Goal: Task Accomplishment & Management: Use online tool/utility

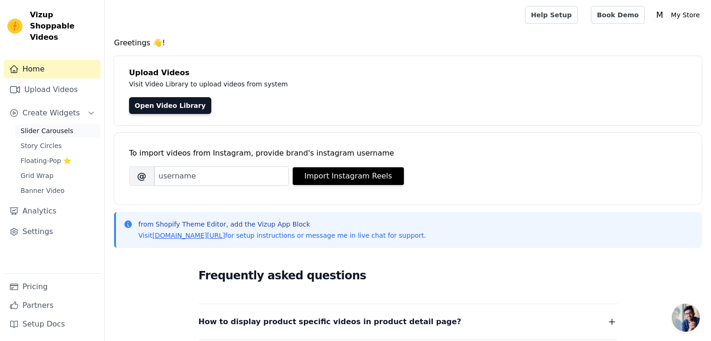
click at [59, 124] on link "Slider Carousels" at bounding box center [58, 130] width 86 height 13
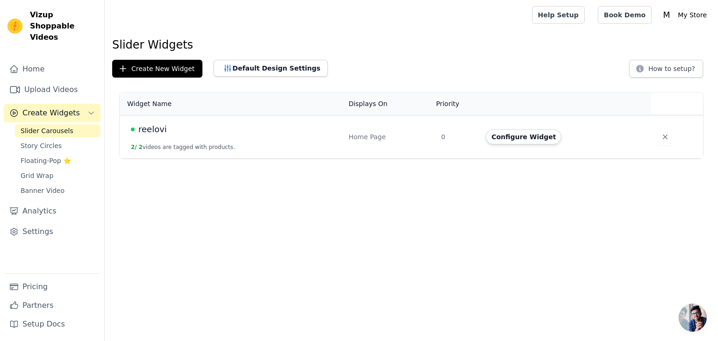
click at [155, 130] on span "reelovi" at bounding box center [152, 129] width 29 height 13
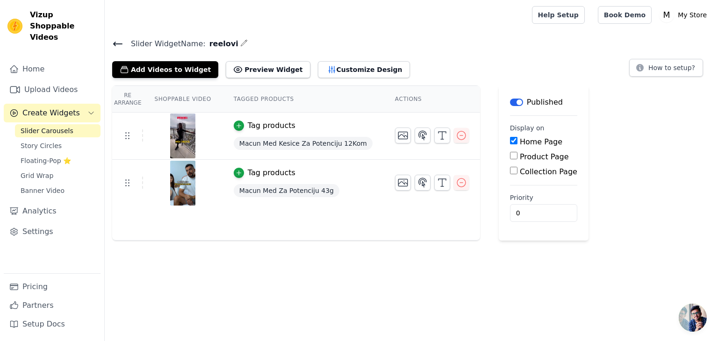
click at [303, 209] on div "Re Arrange Shoppable Video Tagged Products Actions Tag products Macun Med Kesic…" at bounding box center [296, 163] width 368 height 155
click at [196, 71] on button "Add Videos to Widget" at bounding box center [165, 69] width 106 height 17
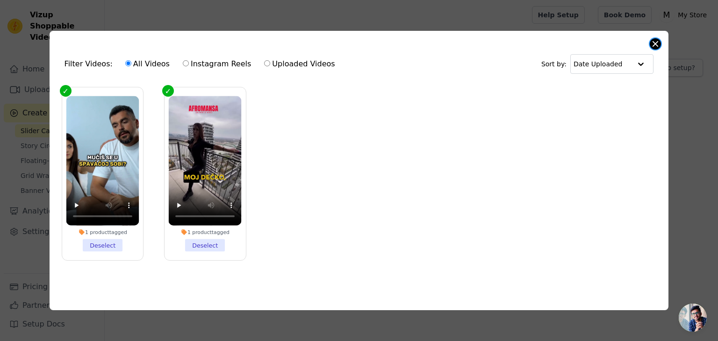
click at [660, 40] on button "Close modal" at bounding box center [655, 43] width 11 height 11
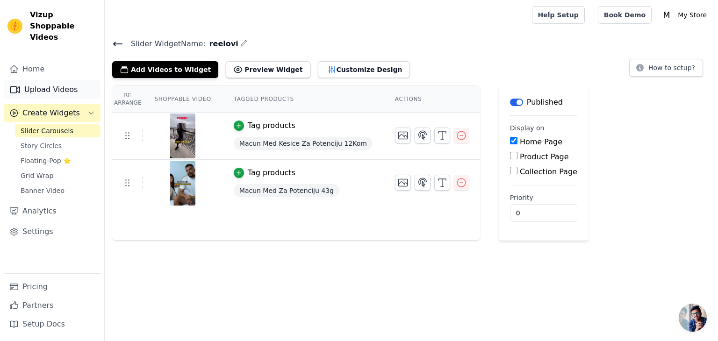
click at [41, 80] on link "Upload Videos" at bounding box center [52, 89] width 97 height 19
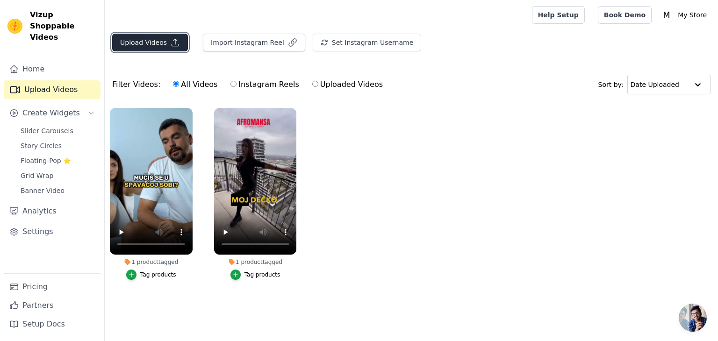
click at [147, 43] on button "Upload Videos" at bounding box center [150, 43] width 76 height 18
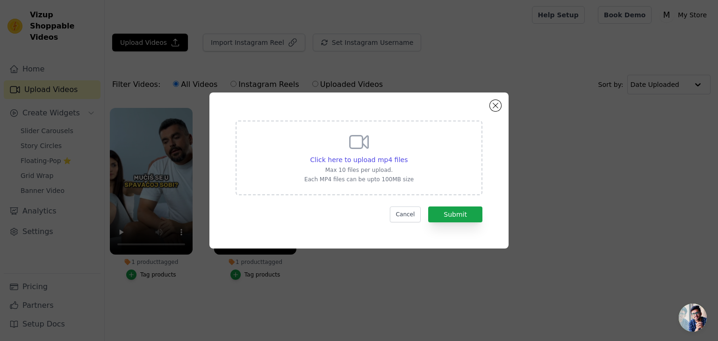
click at [423, 175] on div "Click here to upload mp4 files Max 10 files per upload. Each MP4 files can be u…" at bounding box center [359, 158] width 247 height 75
click at [408, 155] on input "Click here to upload mp4 files Max 10 files per upload. Each MP4 files can be u…" at bounding box center [407, 155] width 0 height 0
type input "C:\fakepath\C1685_1.mp4"
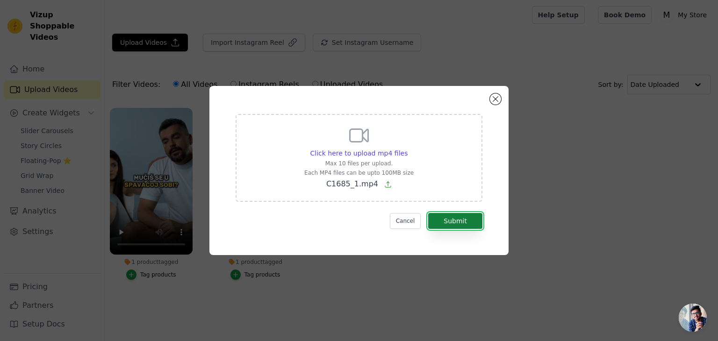
click at [442, 217] on button "Submit" at bounding box center [455, 221] width 54 height 16
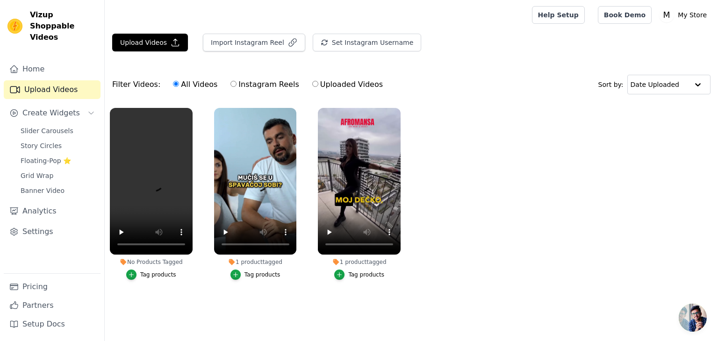
click at [153, 273] on div "Tag products" at bounding box center [158, 274] width 36 height 7
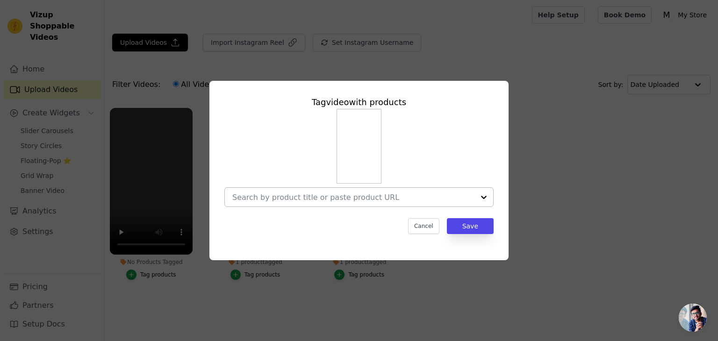
click at [365, 196] on input "No Products Tagged Tag video with products Cancel Save Tag products" at bounding box center [353, 197] width 242 height 9
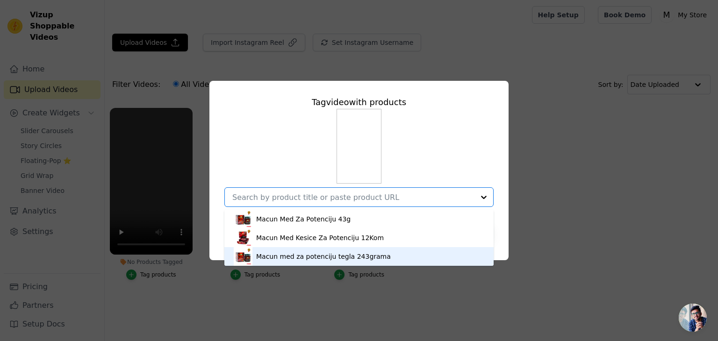
click at [307, 252] on div "Macun med za potenciju tegla 243grama" at bounding box center [323, 256] width 135 height 9
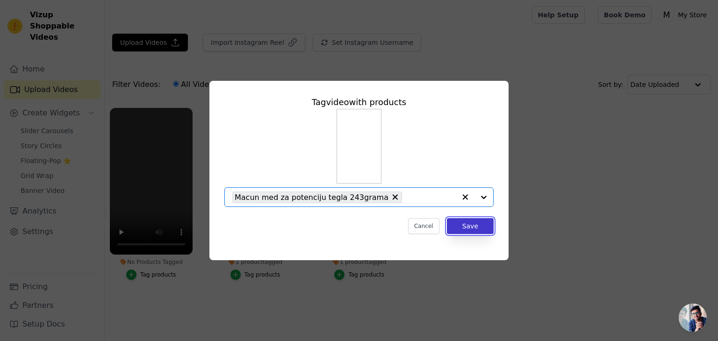
click at [473, 223] on button "Save" at bounding box center [470, 226] width 47 height 16
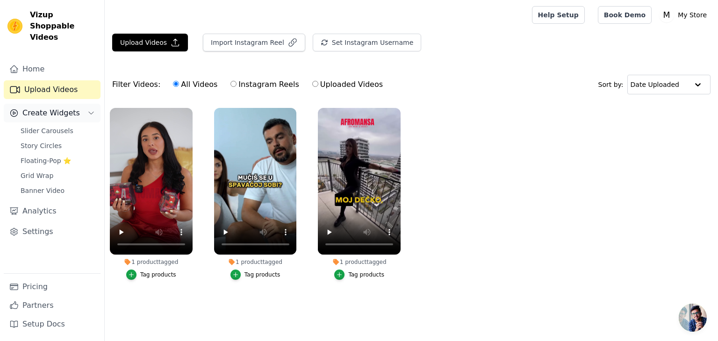
click at [50, 107] on span "Create Widgets" at bounding box center [50, 112] width 57 height 11
click at [48, 107] on span "Create Widgets" at bounding box center [50, 112] width 57 height 11
click at [46, 126] on span "Slider Carousels" at bounding box center [47, 130] width 53 height 9
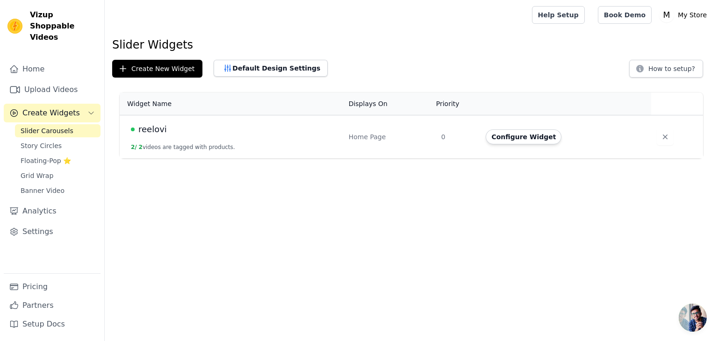
click at [170, 133] on div "reelovi" at bounding box center [234, 129] width 207 height 13
click at [157, 127] on span "reelovi" at bounding box center [152, 129] width 29 height 13
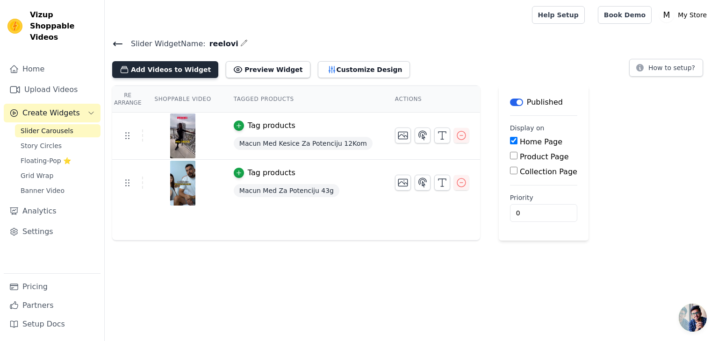
click at [165, 61] on button "Add Videos to Widget" at bounding box center [165, 69] width 106 height 17
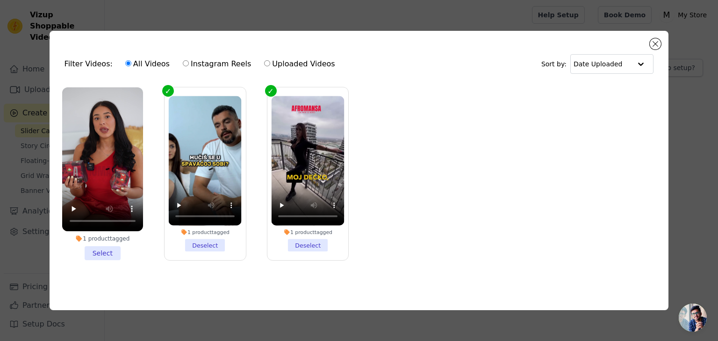
click at [103, 252] on li "1 product tagged Select" at bounding box center [102, 173] width 81 height 173
click at [0, 0] on input "1 product tagged Select" at bounding box center [0, 0] width 0 height 0
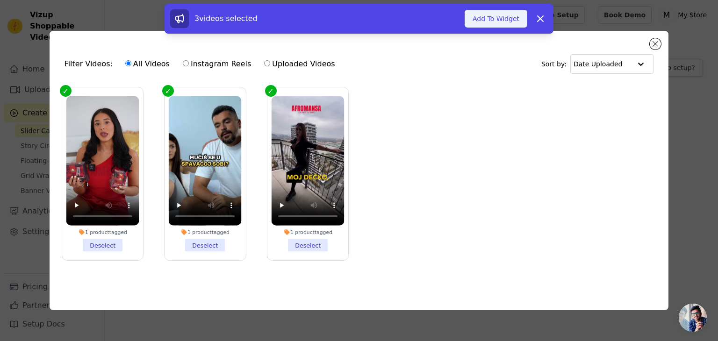
click at [498, 19] on button "Add To Widget" at bounding box center [496, 19] width 63 height 18
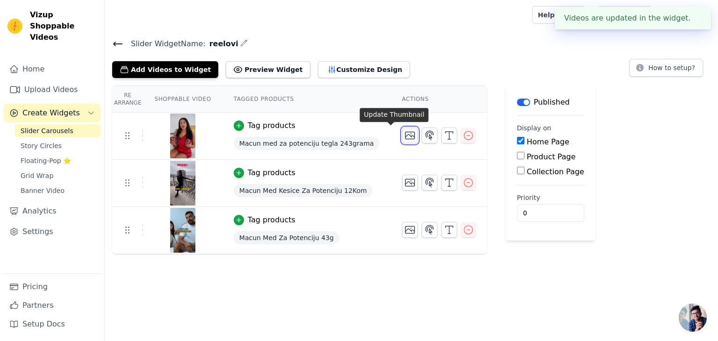
click at [404, 132] on icon "button" at bounding box center [409, 135] width 11 height 11
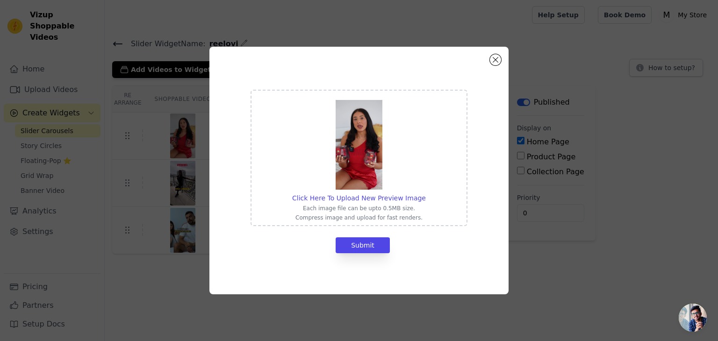
click at [374, 164] on img at bounding box center [359, 145] width 47 height 90
click at [425, 193] on input "Click Here To Upload New Preview Image Each image file can be upto 0.5MB size. …" at bounding box center [425, 193] width 0 height 0
click at [354, 199] on span "Click Here To Upload New Preview Image" at bounding box center [359, 197] width 134 height 7
click at [425, 193] on input "Click Here To Upload New Preview Image Each image file can be upto 0.5MB size. …" at bounding box center [425, 193] width 0 height 0
type input "C:\fakepath\Screenshot 2025-08-31 194431.png"
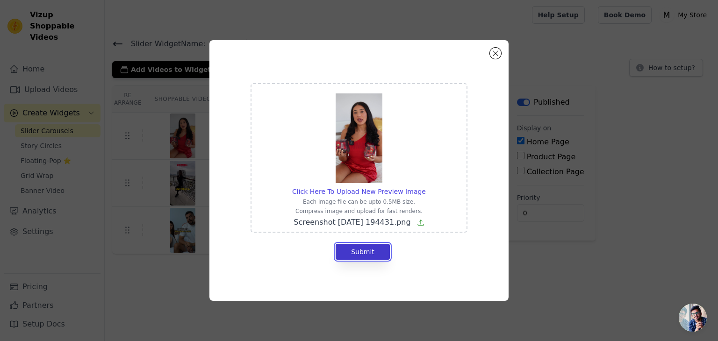
click at [369, 249] on button "Submit" at bounding box center [363, 252] width 54 height 16
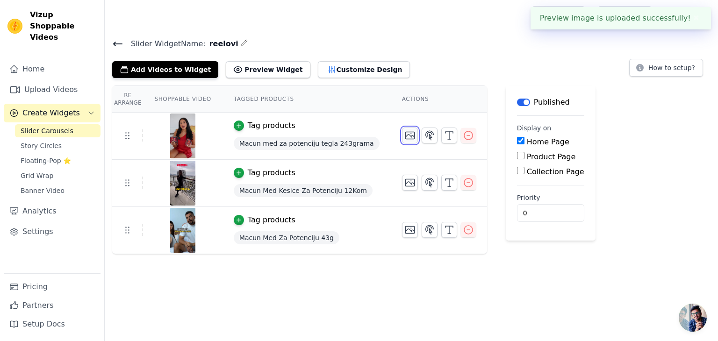
click at [404, 134] on icon "button" at bounding box center [409, 135] width 11 height 11
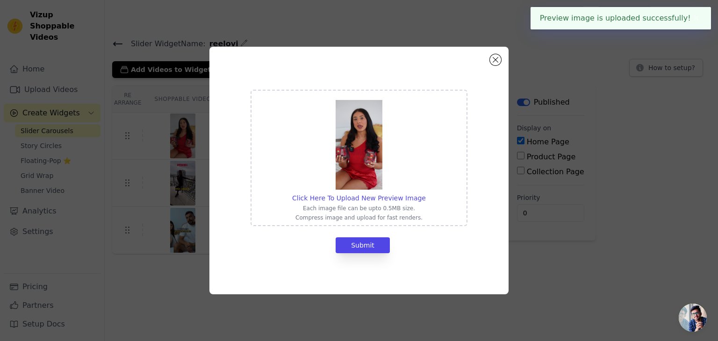
click at [356, 168] on img at bounding box center [359, 145] width 47 height 90
click at [425, 193] on input "Click Here To Upload New Preview Image Each image file can be upto 0.5MB size. …" at bounding box center [425, 193] width 0 height 0
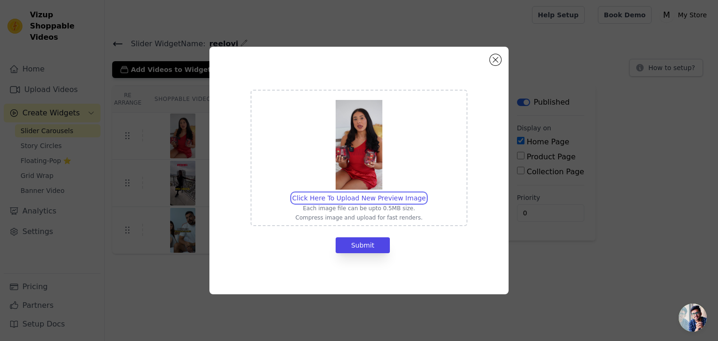
type input "C:\fakepath\Screenshot 2025-08-31 194431.png"
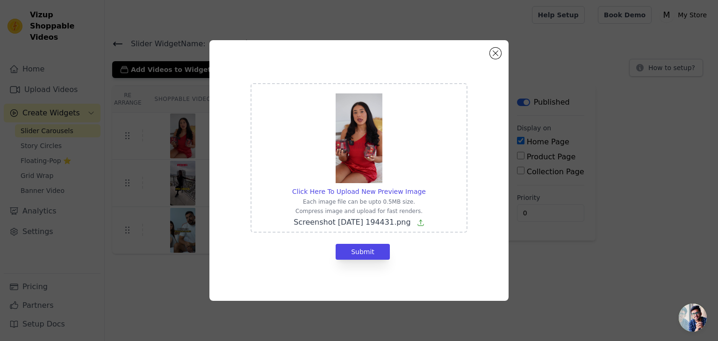
click at [419, 223] on icon at bounding box center [420, 222] width 7 height 7
click at [425, 187] on input "Click Here To Upload New Preview Image Each image file can be upto 0.5MB size. …" at bounding box center [425, 186] width 0 height 0
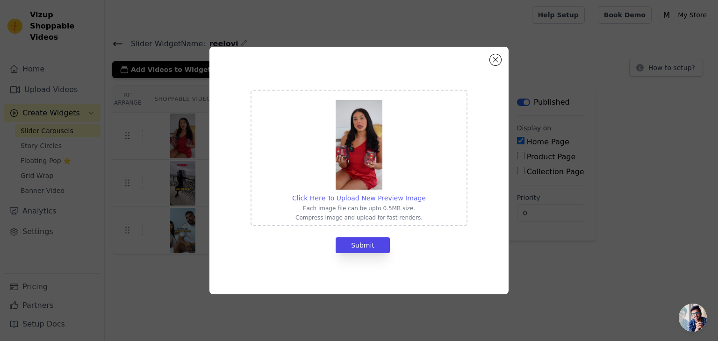
click at [354, 200] on span "Click Here To Upload New Preview Image" at bounding box center [359, 197] width 134 height 7
click at [425, 193] on input "Click Here To Upload New Preview Image Each image file can be upto 0.5MB size. …" at bounding box center [425, 193] width 0 height 0
click at [359, 241] on button "Submit" at bounding box center [363, 245] width 54 height 16
click at [361, 251] on button "Submit" at bounding box center [363, 245] width 54 height 16
click at [361, 249] on button "Submit" at bounding box center [363, 245] width 54 height 16
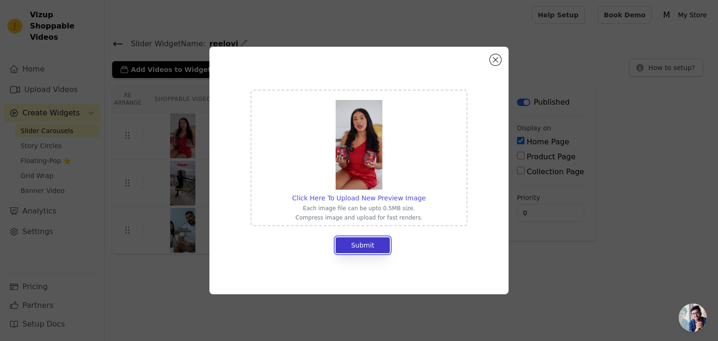
click at [377, 243] on button "Submit" at bounding box center [363, 245] width 54 height 16
click at [493, 60] on button "Close modal" at bounding box center [495, 59] width 11 height 11
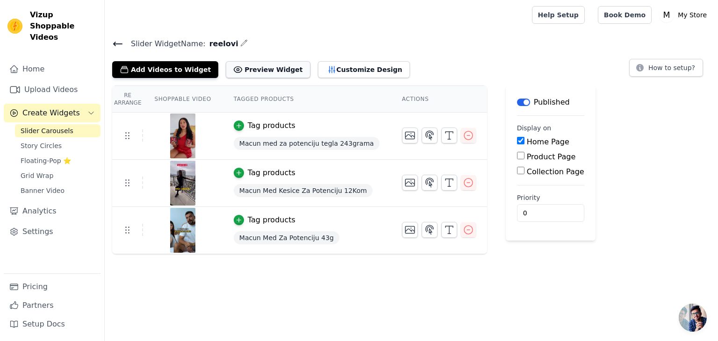
click at [236, 72] on button "Preview Widget" at bounding box center [268, 69] width 84 height 17
click at [280, 219] on div "Tag products" at bounding box center [272, 220] width 48 height 11
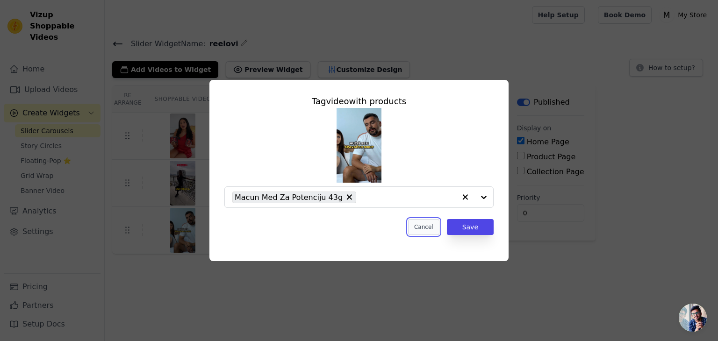
click at [420, 229] on button "Cancel" at bounding box center [423, 227] width 31 height 16
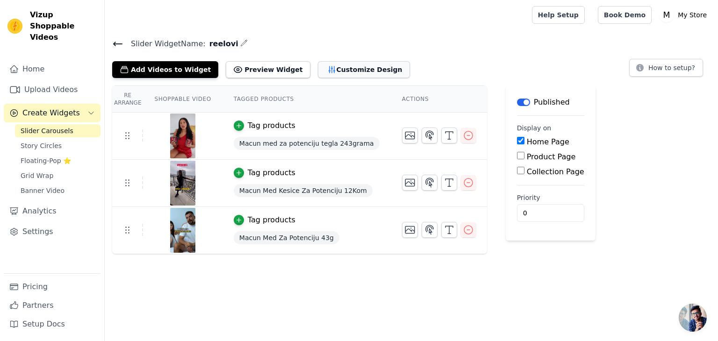
click at [321, 70] on button "Customize Design" at bounding box center [364, 69] width 92 height 17
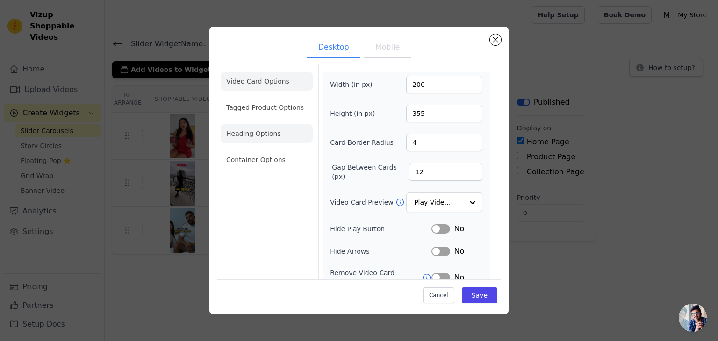
click at [269, 131] on li "Heading Options" at bounding box center [267, 133] width 92 height 19
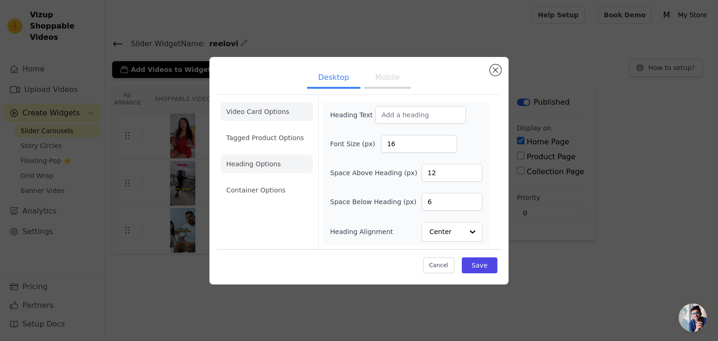
click at [267, 116] on li "Video Card Options" at bounding box center [267, 111] width 92 height 19
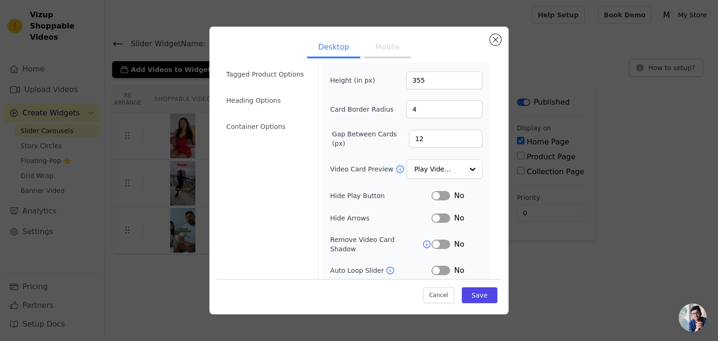
scroll to position [73, 0]
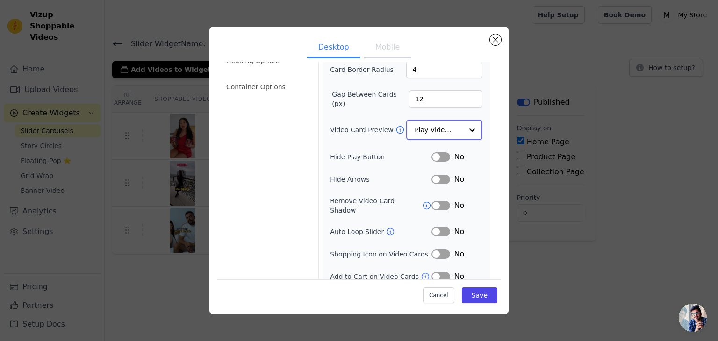
click at [439, 133] on input "Video Card Preview" at bounding box center [439, 130] width 48 height 19
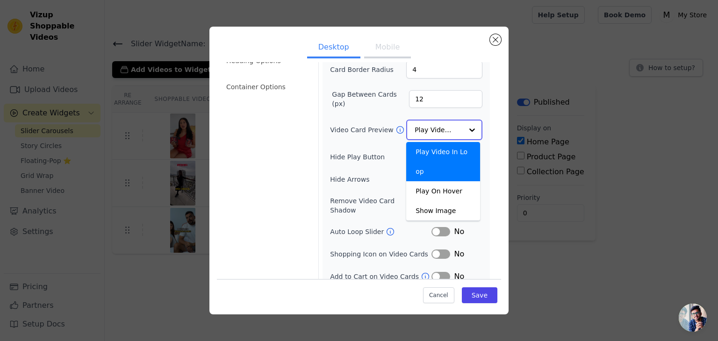
click at [440, 128] on input "Video Card Preview" at bounding box center [439, 130] width 48 height 19
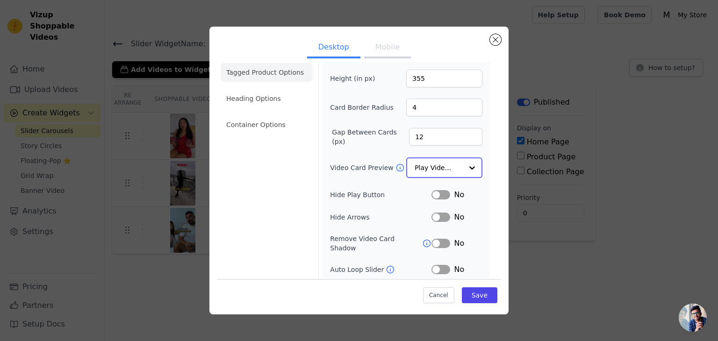
scroll to position [0, 0]
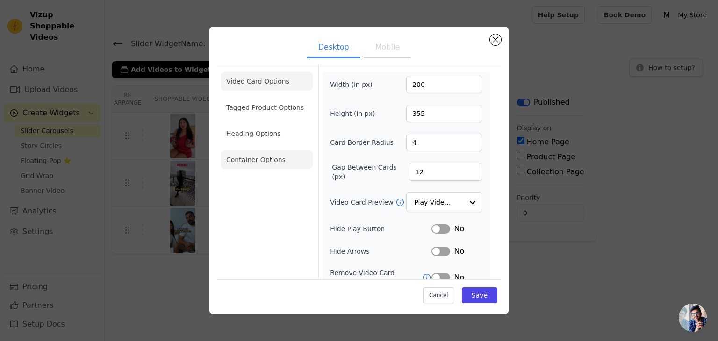
click at [278, 161] on li "Container Options" at bounding box center [267, 159] width 92 height 19
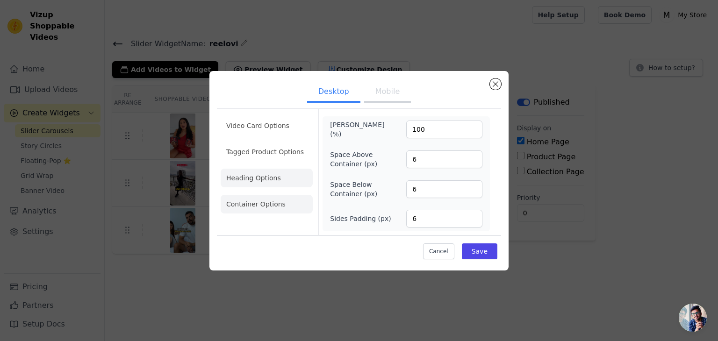
click at [263, 176] on li "Heading Options" at bounding box center [267, 178] width 92 height 19
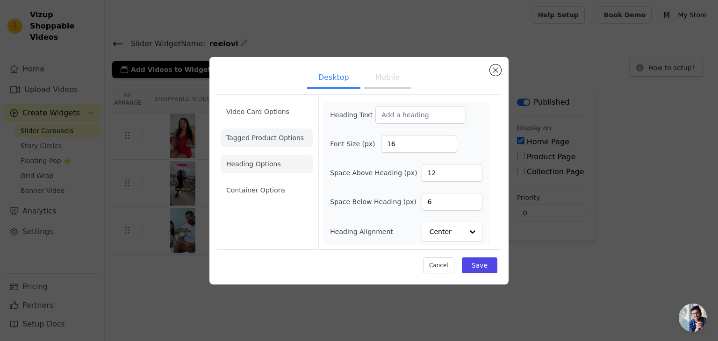
click at [266, 140] on li "Tagged Product Options" at bounding box center [267, 138] width 92 height 19
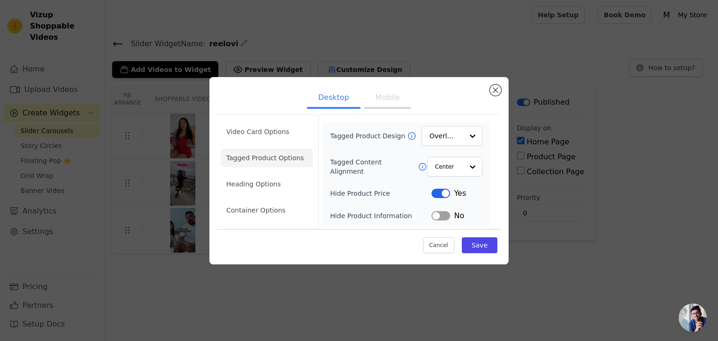
click at [399, 93] on button "Mobile" at bounding box center [387, 98] width 47 height 21
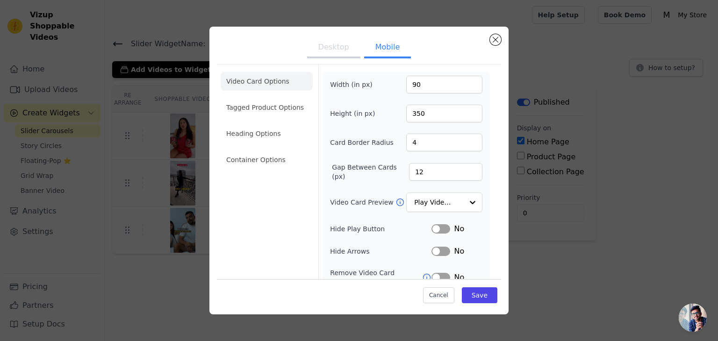
click at [277, 112] on li "Tagged Product Options" at bounding box center [267, 107] width 92 height 19
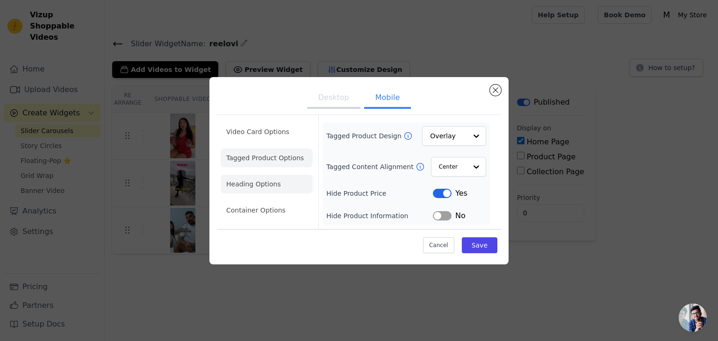
click at [270, 179] on li "Heading Options" at bounding box center [267, 184] width 92 height 19
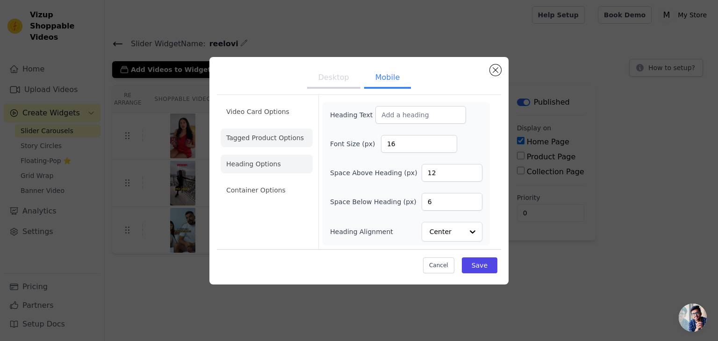
click at [270, 144] on li "Tagged Product Options" at bounding box center [267, 138] width 92 height 19
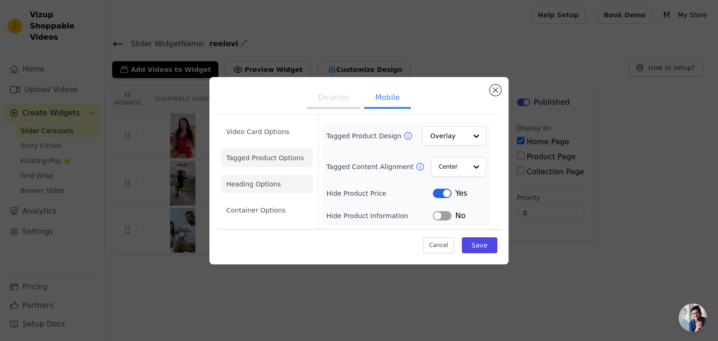
click at [265, 176] on li "Heading Options" at bounding box center [267, 184] width 92 height 19
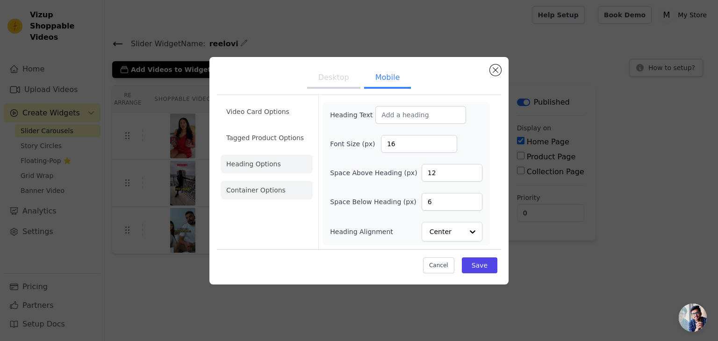
click at [264, 190] on li "Container Options" at bounding box center [267, 190] width 92 height 19
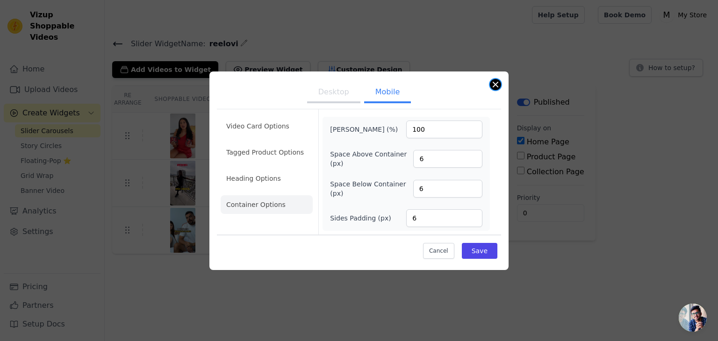
click at [495, 79] on button "Close modal" at bounding box center [495, 84] width 11 height 11
